Goal: Obtain resource: Obtain resource

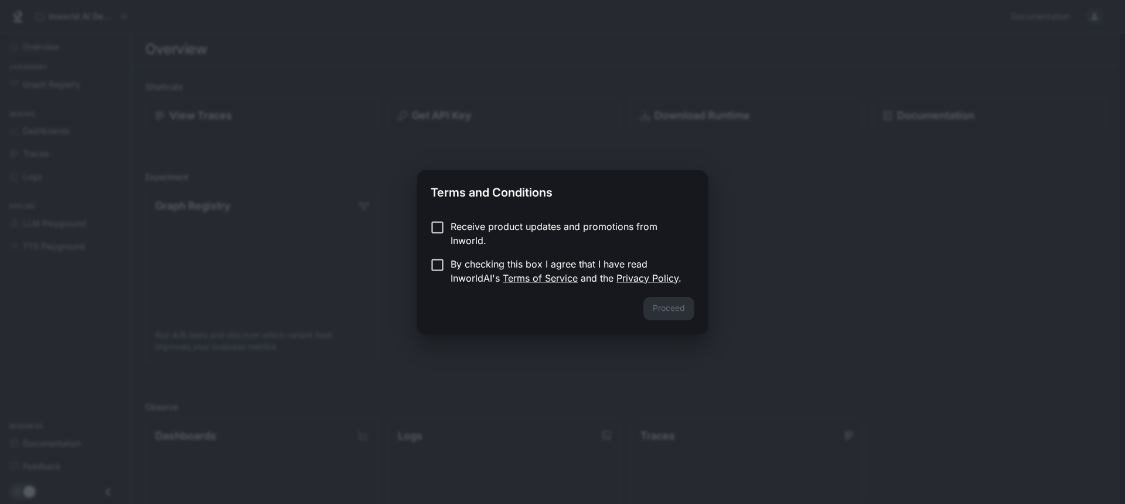
click at [441, 237] on label "Receive product updates and promotions from Inworld." at bounding box center [554, 233] width 261 height 28
click at [676, 314] on button "Proceed" at bounding box center [669, 308] width 51 height 23
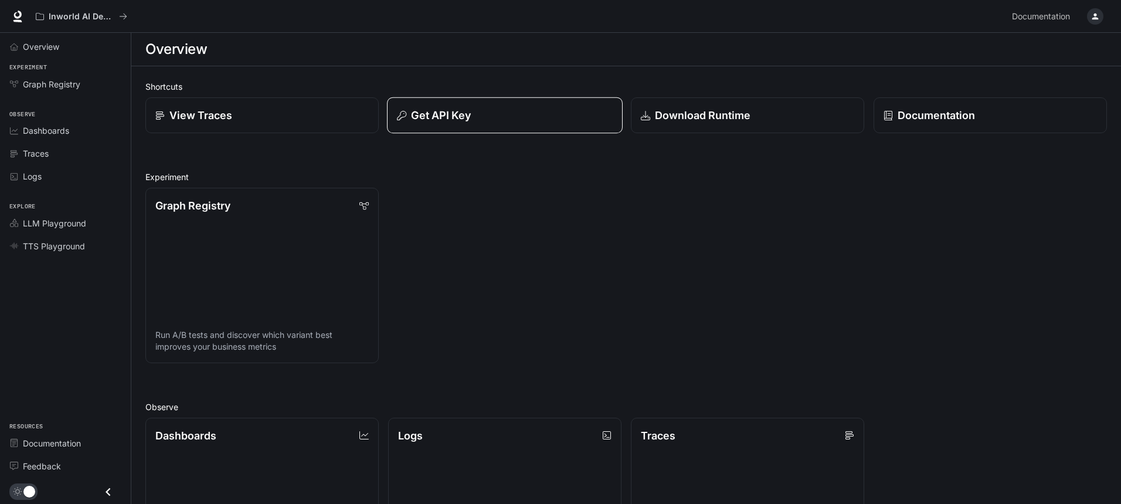
click at [455, 116] on p "Get API Key" at bounding box center [441, 115] width 60 height 16
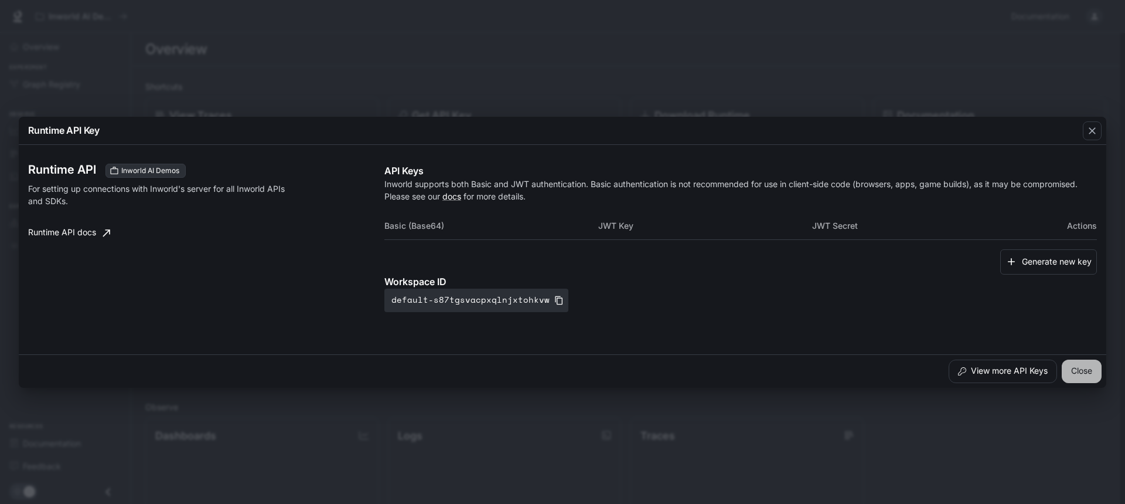
click at [1080, 373] on button "Close" at bounding box center [1082, 370] width 40 height 23
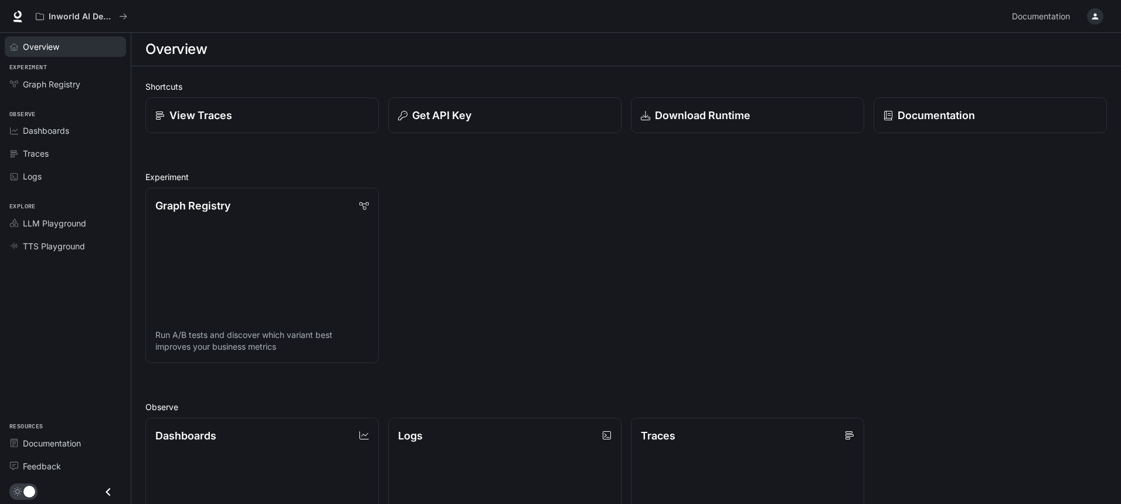
click at [29, 37] on link "Overview" at bounding box center [65, 46] width 121 height 21
click at [69, 49] on div "Overview" at bounding box center [72, 46] width 98 height 12
click at [66, 41] on div "Overview" at bounding box center [72, 46] width 98 height 12
click at [234, 104] on link "View Traces" at bounding box center [262, 115] width 236 height 36
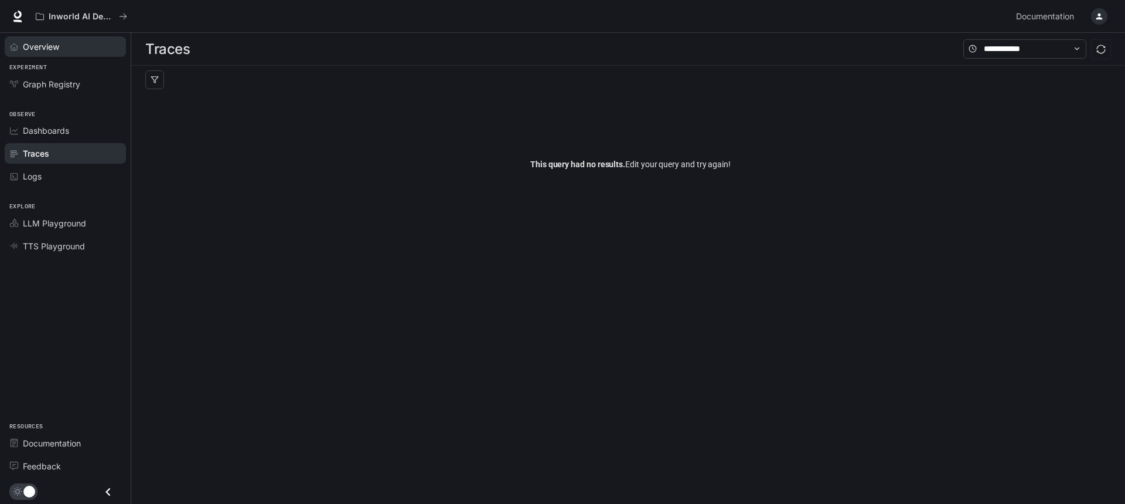
click at [67, 52] on div "Overview" at bounding box center [72, 46] width 98 height 12
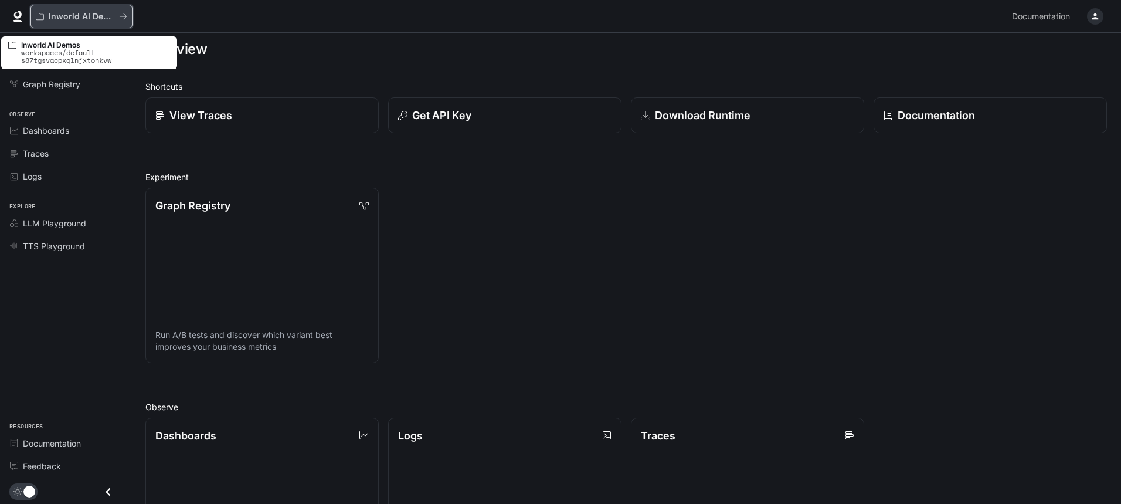
click at [104, 17] on p "Inworld AI Demos" at bounding box center [82, 17] width 66 height 10
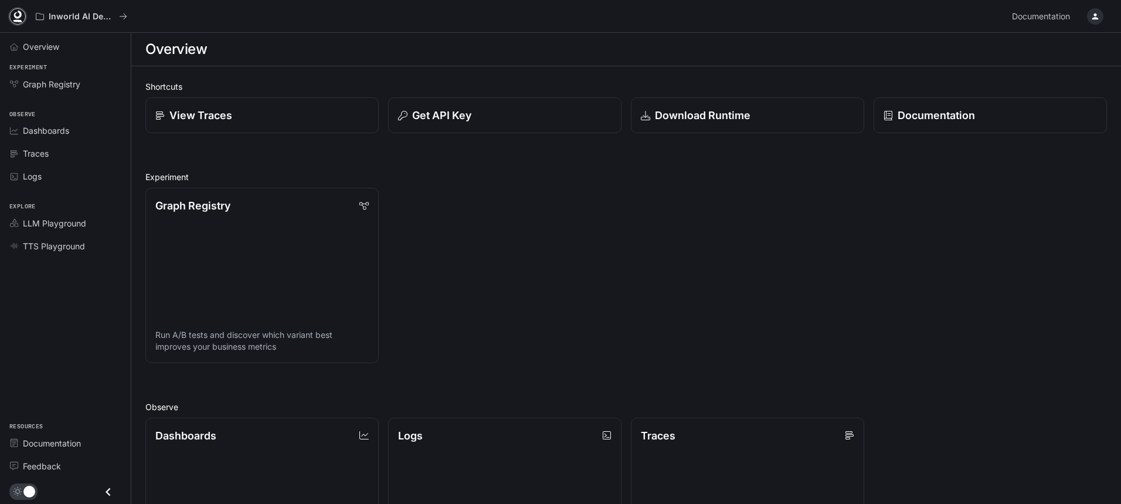
click at [17, 18] on icon at bounding box center [18, 15] width 8 height 8
click at [452, 115] on p "Get API Key" at bounding box center [441, 115] width 60 height 16
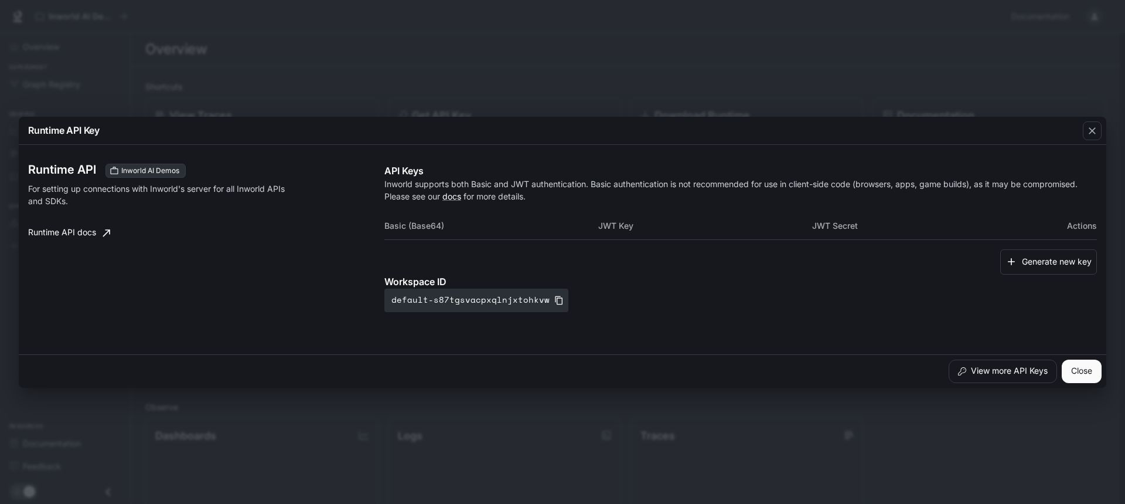
click at [451, 227] on th "Basic (Base64)" at bounding box center [492, 226] width 214 height 28
click at [397, 222] on th "Basic (Base64)" at bounding box center [492, 226] width 214 height 28
click at [440, 226] on th "Basic (Base64)" at bounding box center [492, 226] width 214 height 28
click at [506, 237] on th "Basic (Base64)" at bounding box center [492, 226] width 214 height 28
click at [595, 227] on th "Basic (Base64)" at bounding box center [492, 226] width 214 height 28
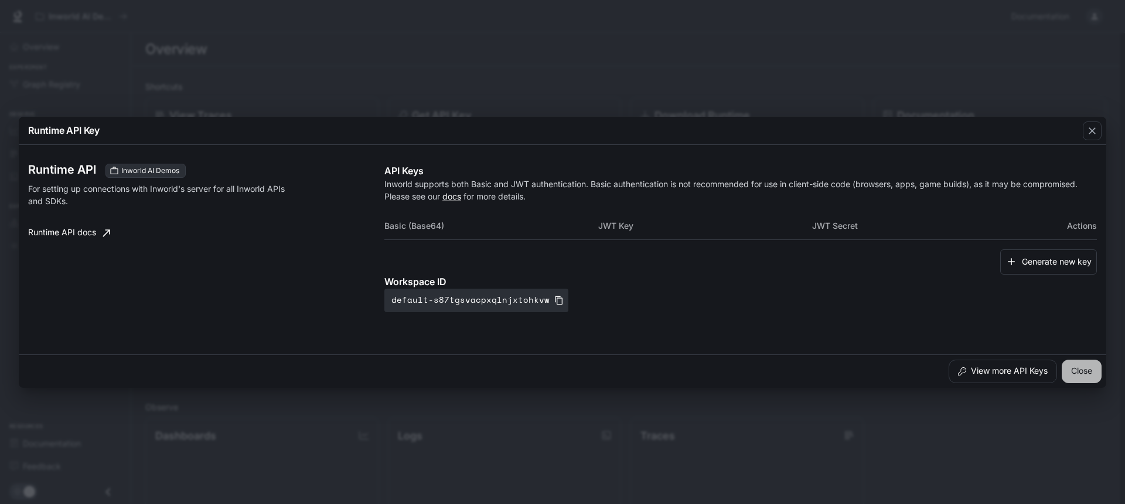
click at [1072, 363] on button "Close" at bounding box center [1082, 370] width 40 height 23
